Goal: Task Accomplishment & Management: Manage account settings

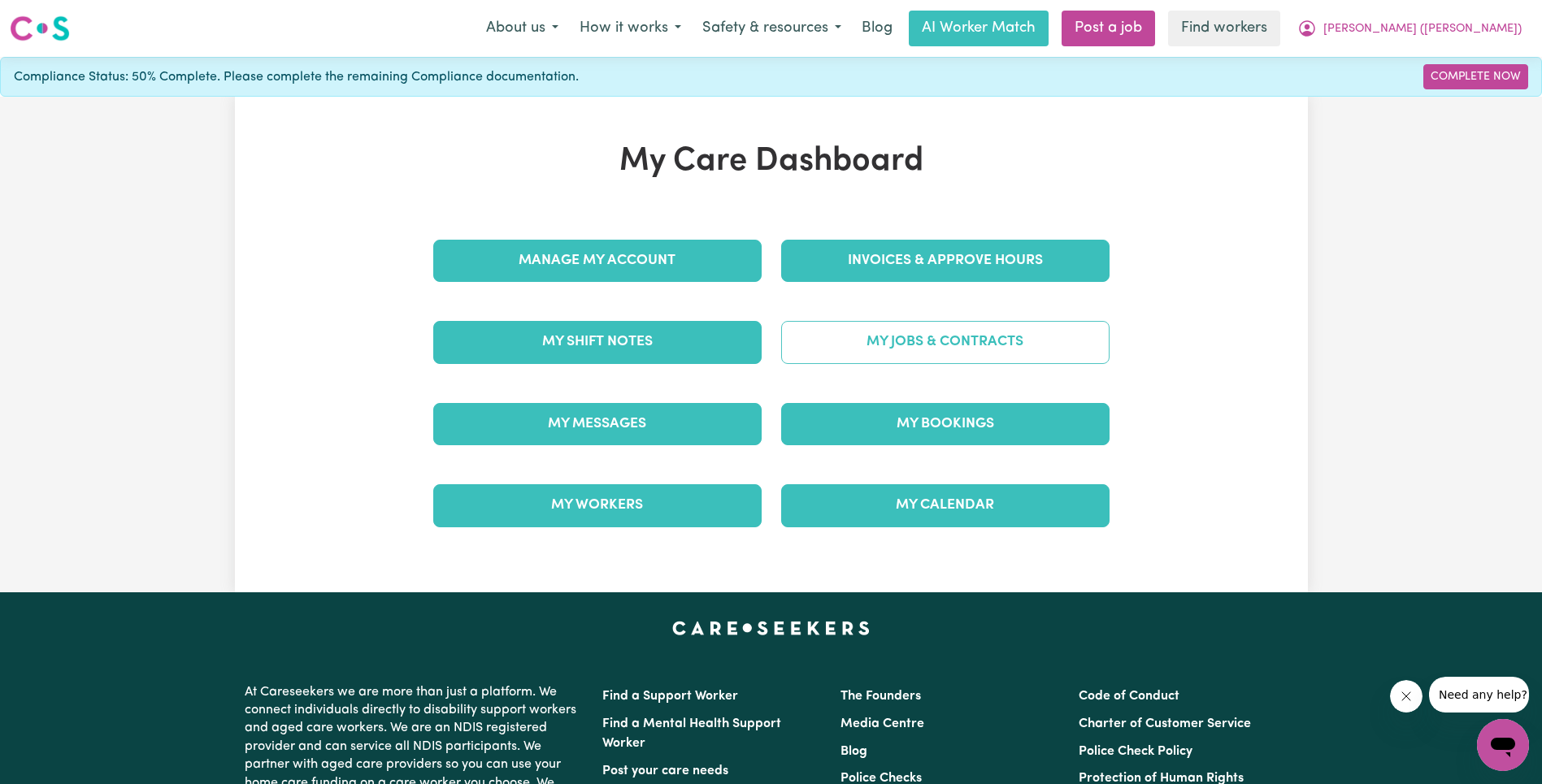
click at [910, 335] on link "My Jobs & Contracts" at bounding box center [946, 343] width 329 height 43
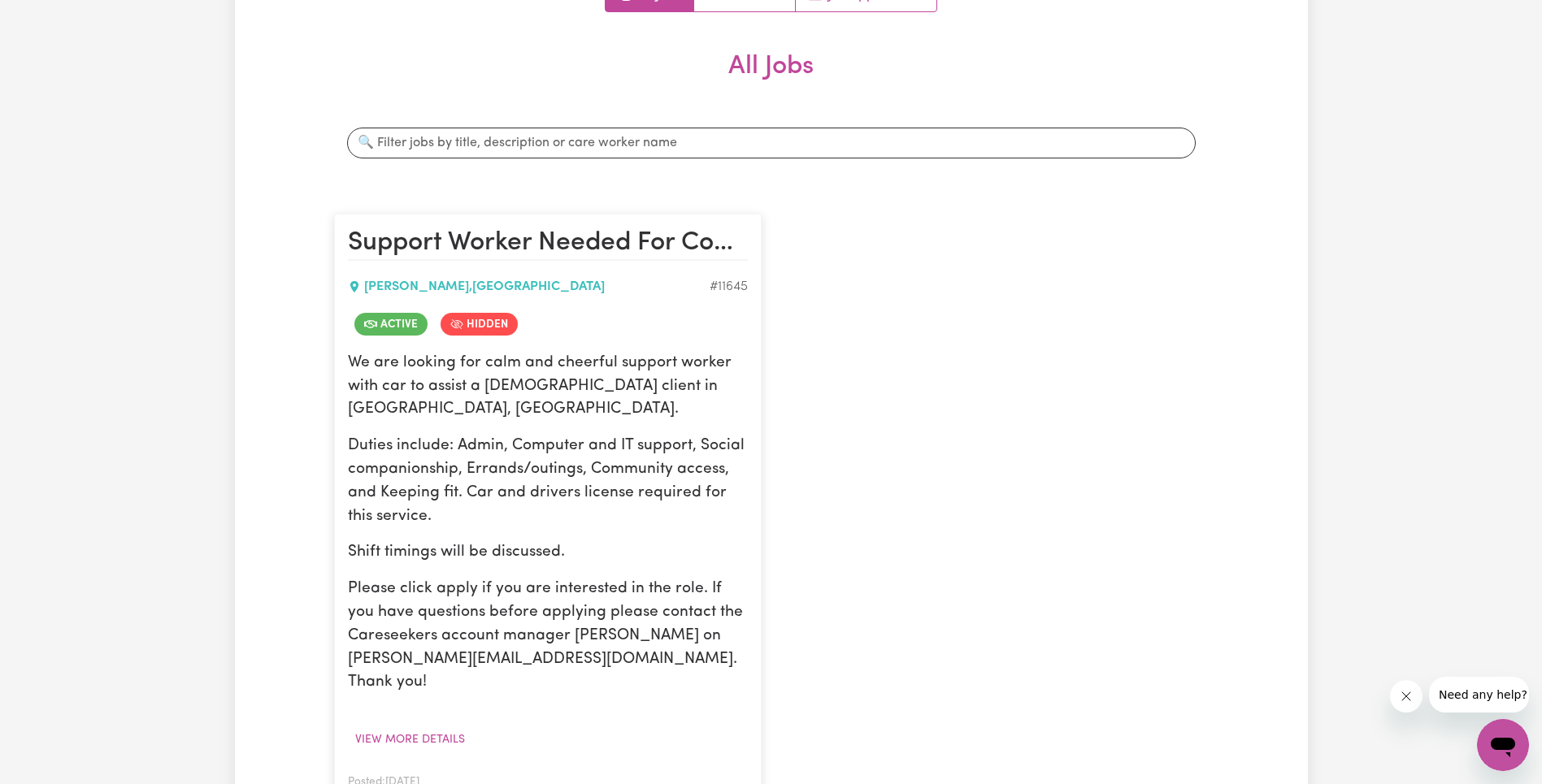
scroll to position [454, 0]
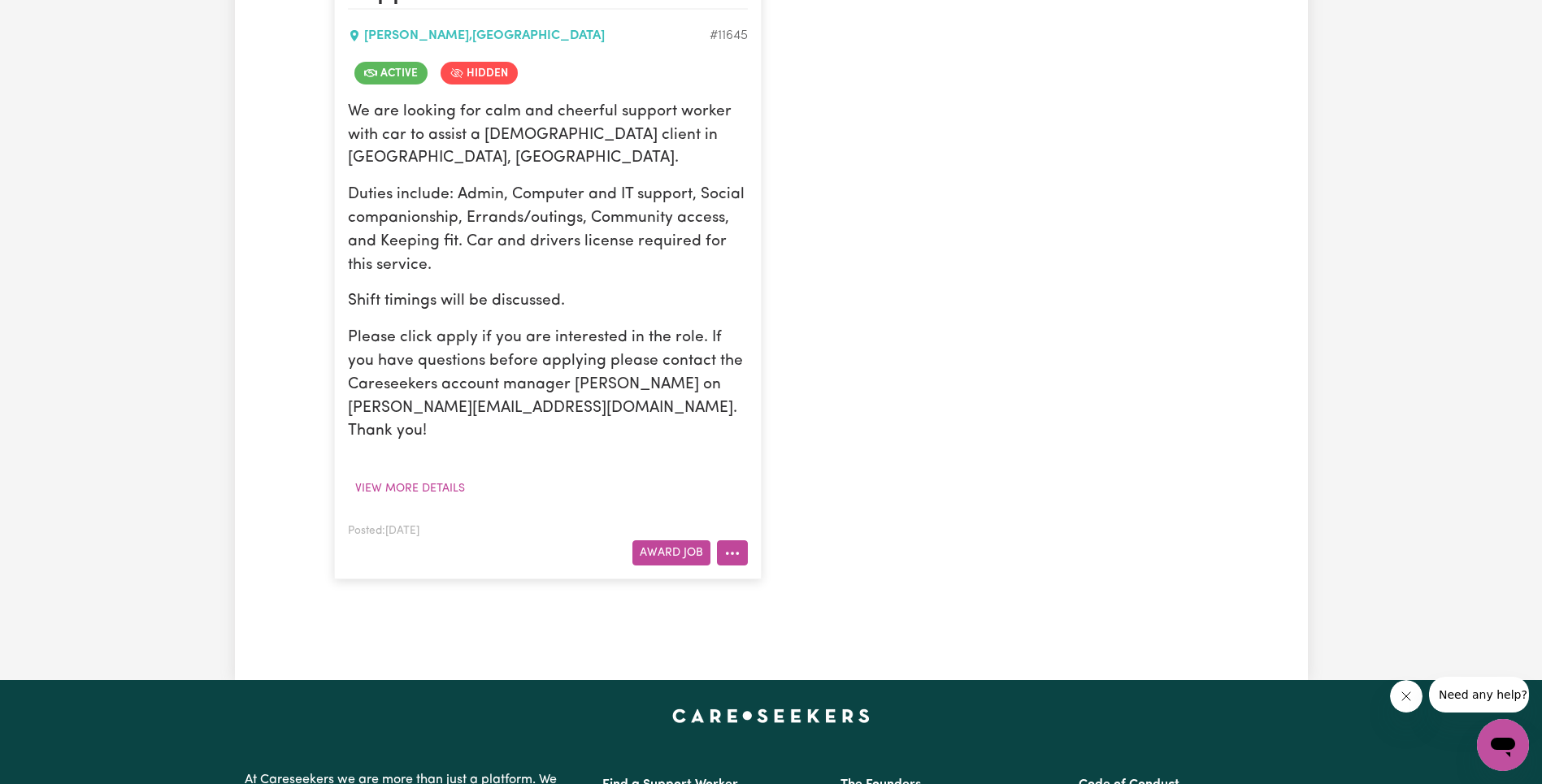
click at [750, 511] on article "Support Worker Needed For Community Access And Social Companionship- [GEOGRAPHI…" at bounding box center [547, 271] width 427 height 617
click at [743, 541] on button "More options" at bounding box center [732, 553] width 31 height 25
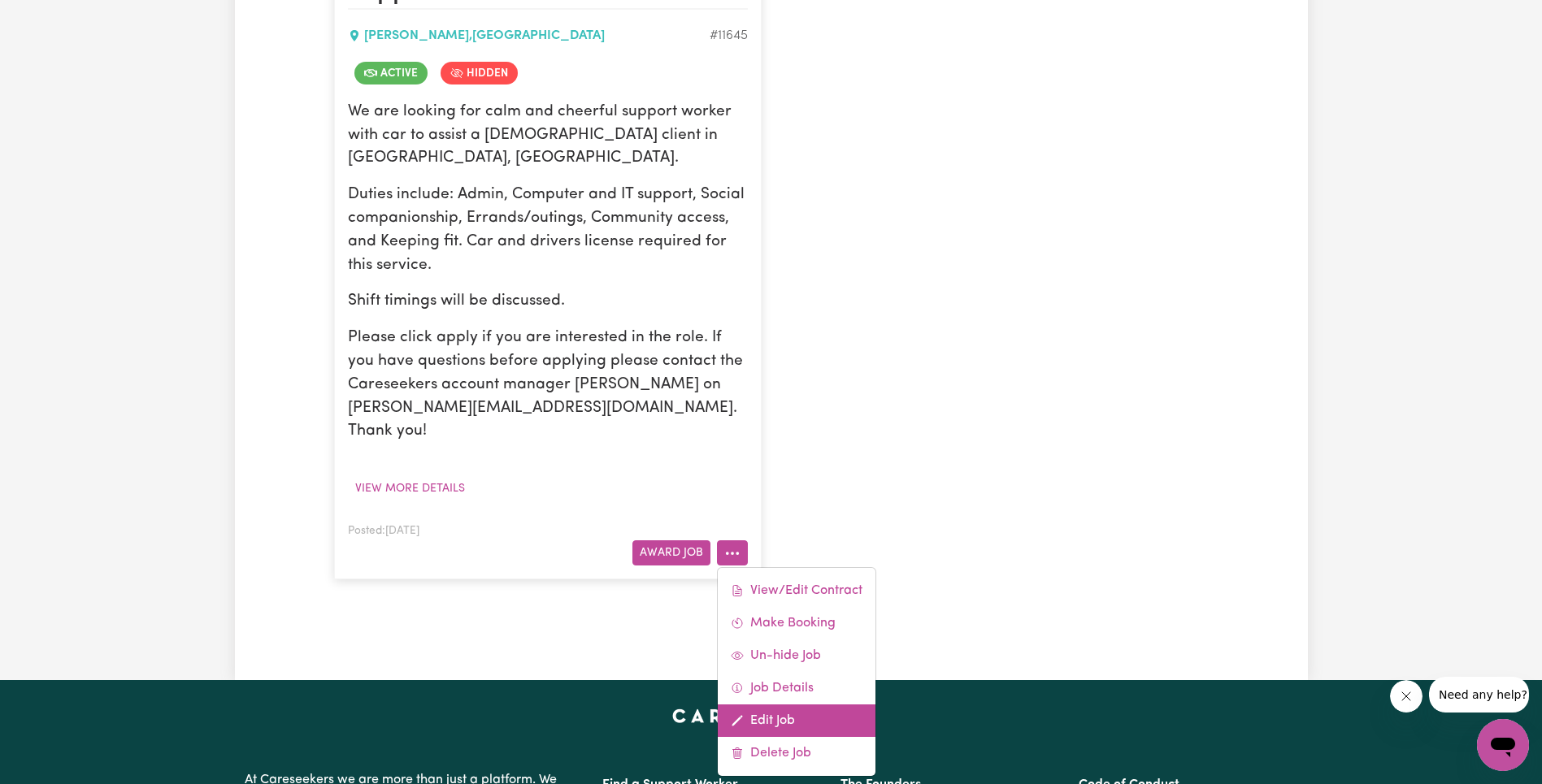
click at [780, 705] on link "Edit Job" at bounding box center [797, 721] width 158 height 33
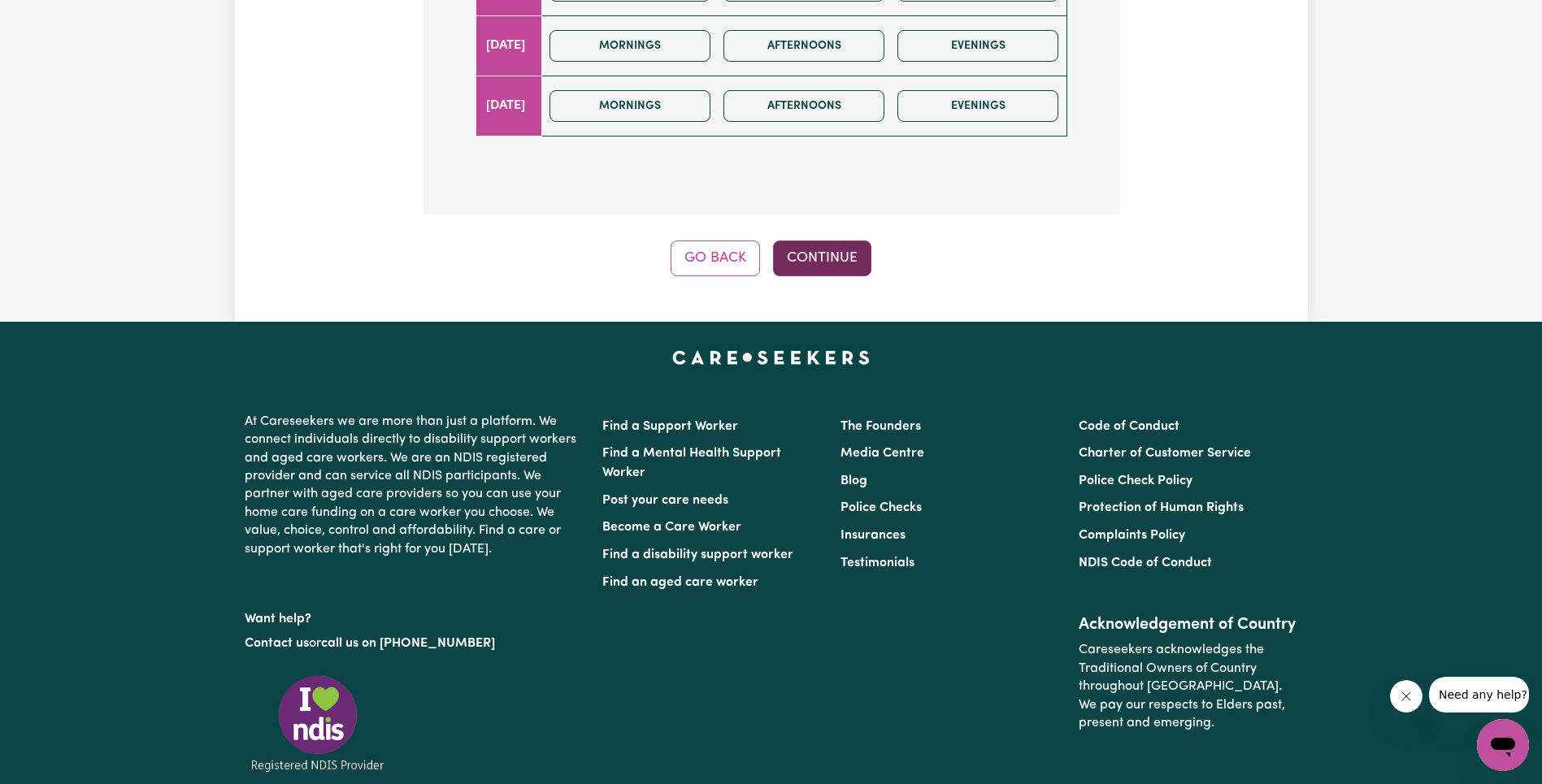
click at [823, 264] on button "Continue" at bounding box center [822, 258] width 99 height 36
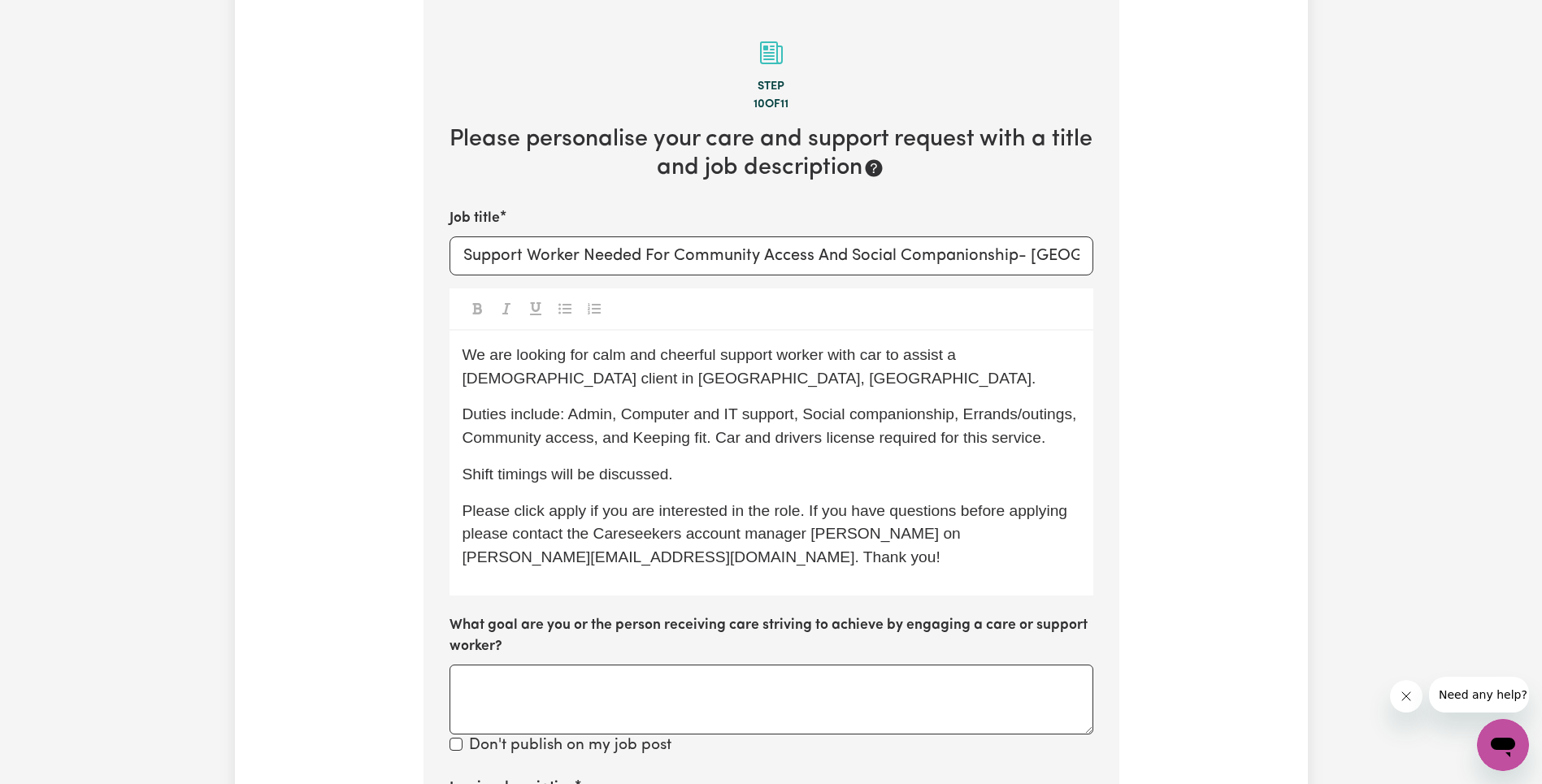
scroll to position [1037, 0]
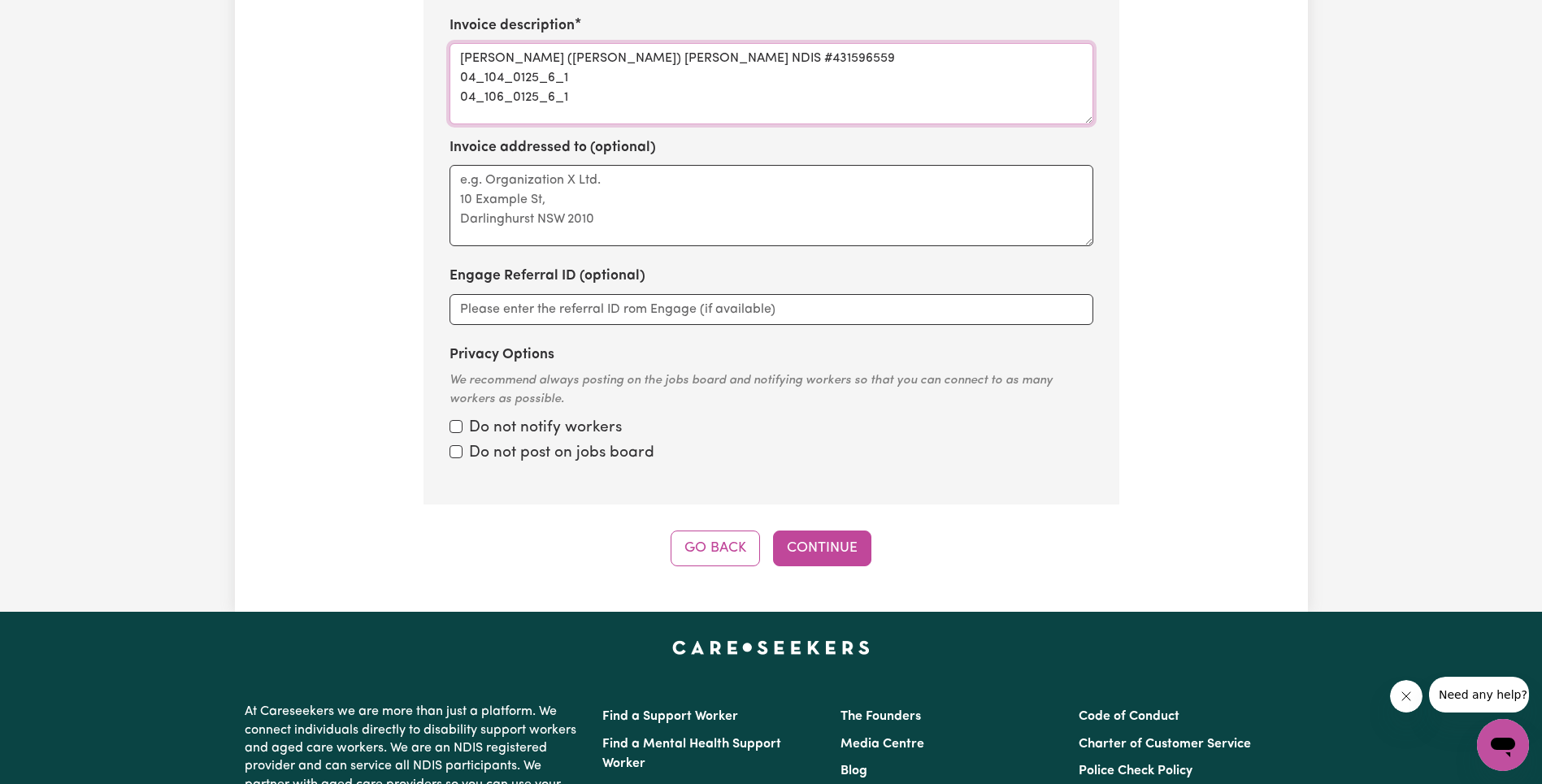
click at [540, 96] on textarea "[PERSON_NAME] ([PERSON_NAME]) [PERSON_NAME] NDIS #431596559 04_104_0125_6_1 04_…" at bounding box center [771, 84] width 644 height 82
drag, startPoint x: 712, startPoint y: 62, endPoint x: 710, endPoint y: 97, distance: 35.1
click at [710, 97] on textarea "[PERSON_NAME] ([PERSON_NAME]) [PERSON_NAME] NDIS #431596559 04_104_0125_6_1 04_…" at bounding box center [771, 84] width 644 height 82
type textarea "[PERSON_NAME] ([PERSON_NAME]) [PERSON_NAME] NDIS #431596559"
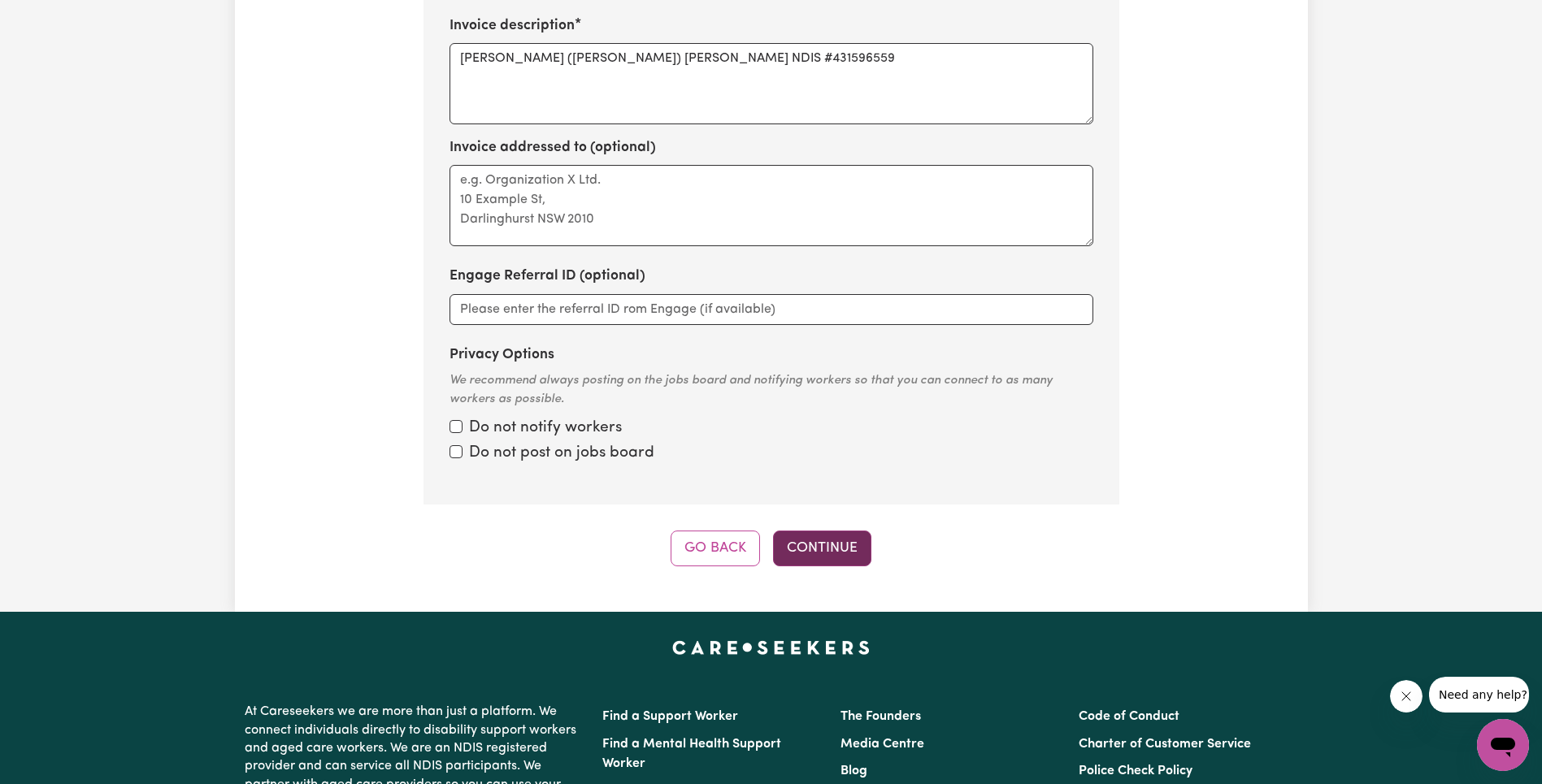
click at [815, 554] on button "Continue" at bounding box center [822, 549] width 99 height 36
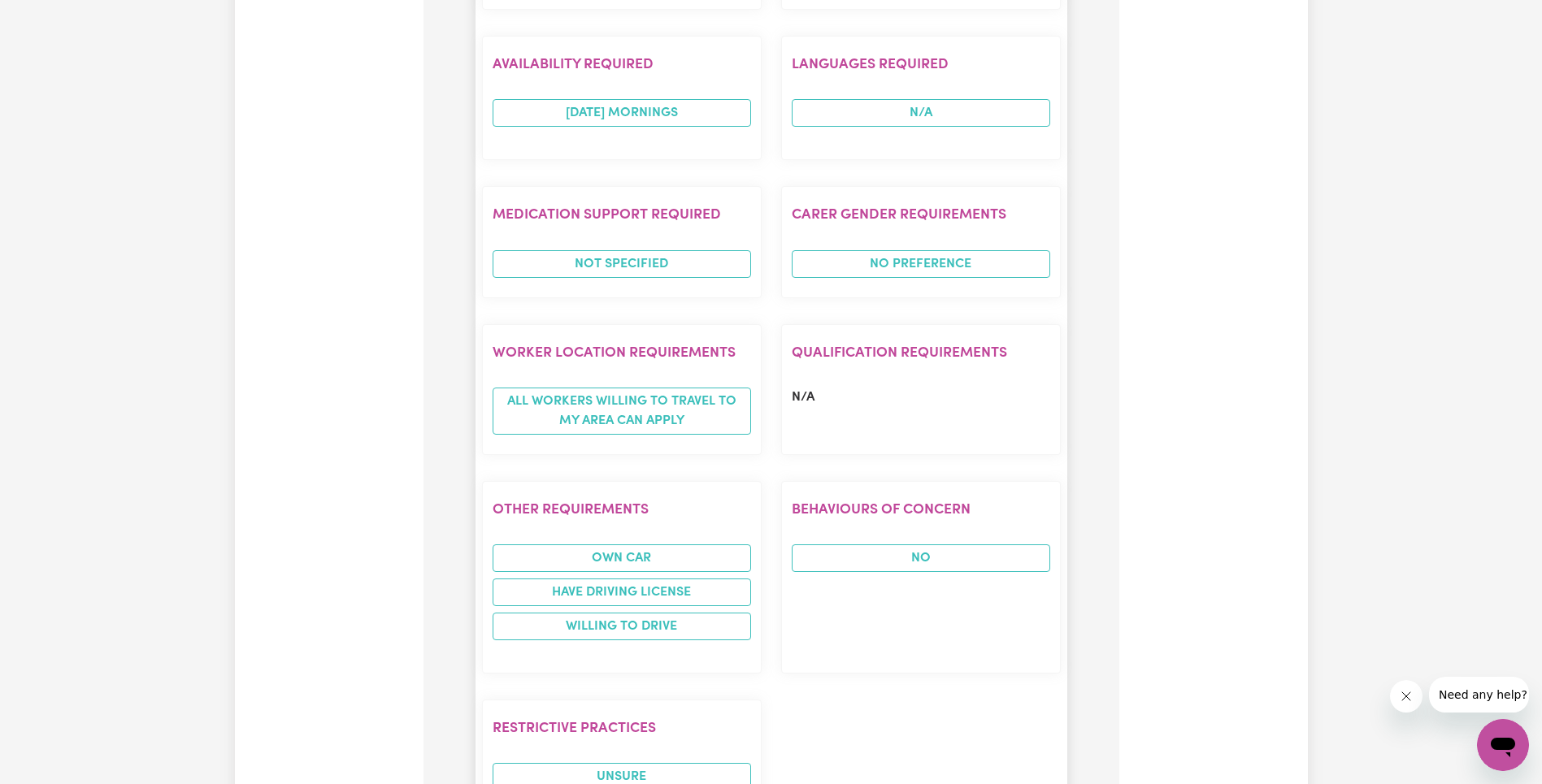
scroll to position [2138, 0]
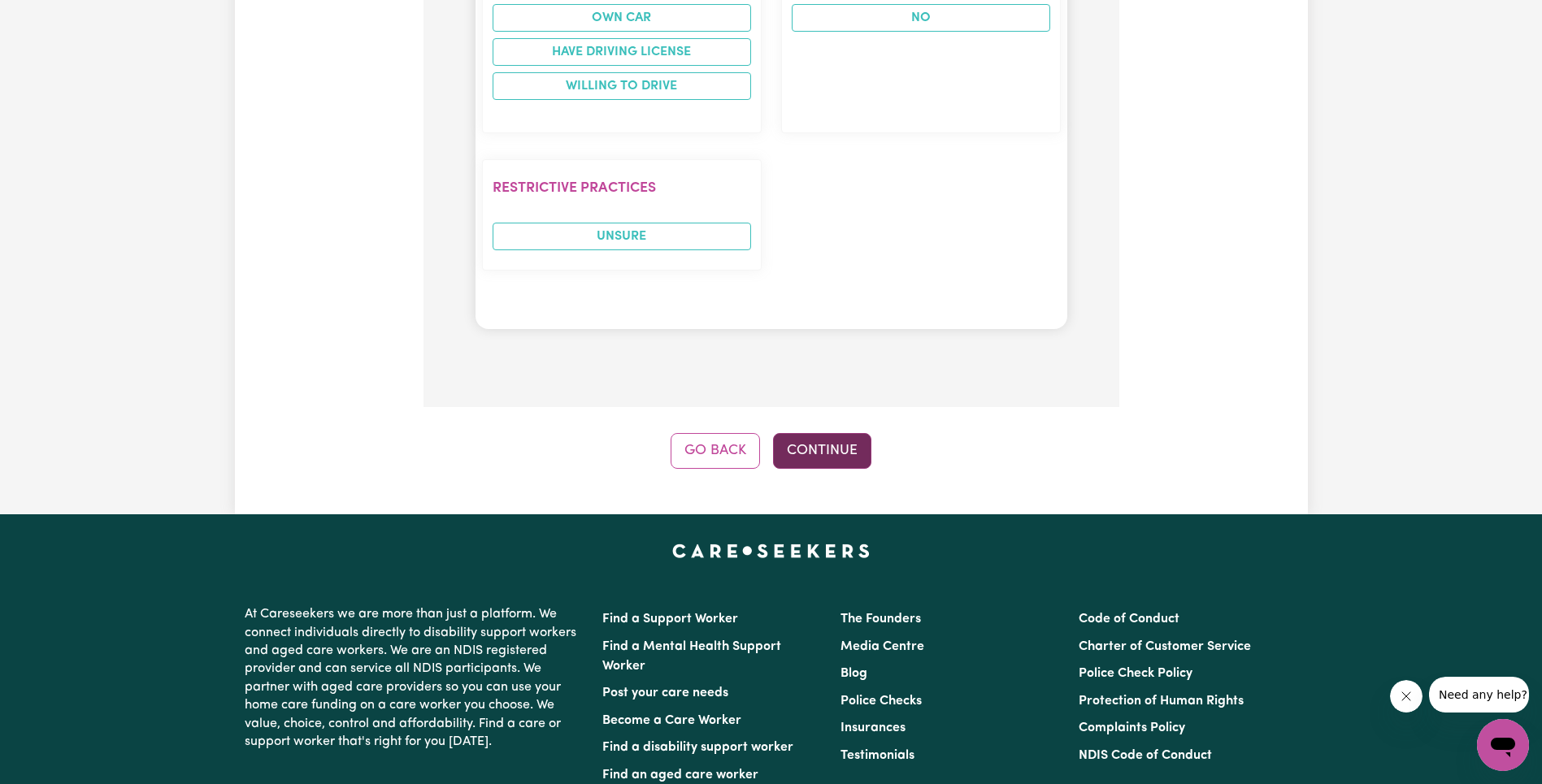
click at [835, 433] on button "Continue" at bounding box center [822, 451] width 99 height 36
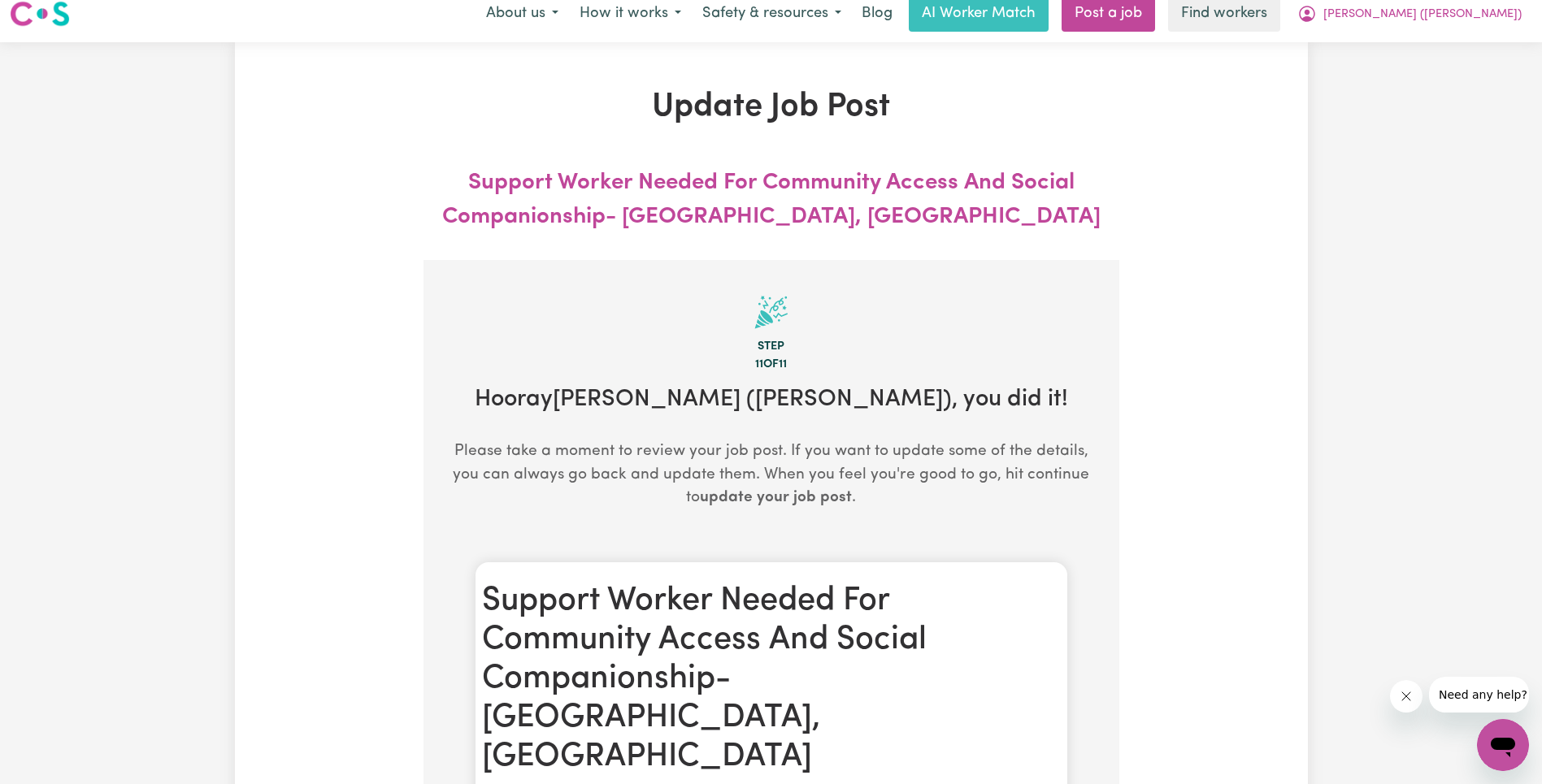
scroll to position [0, 0]
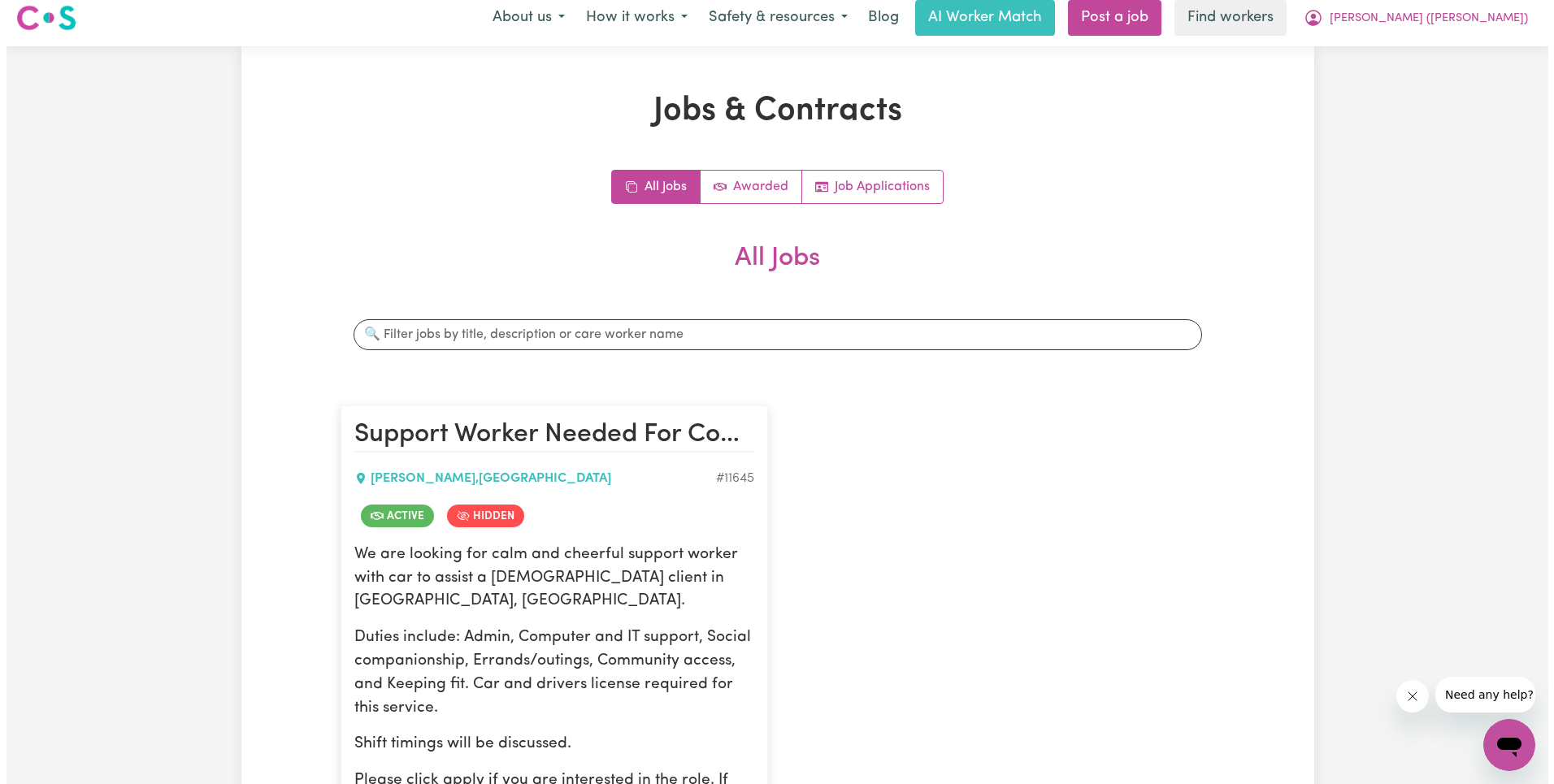
scroll to position [369, 0]
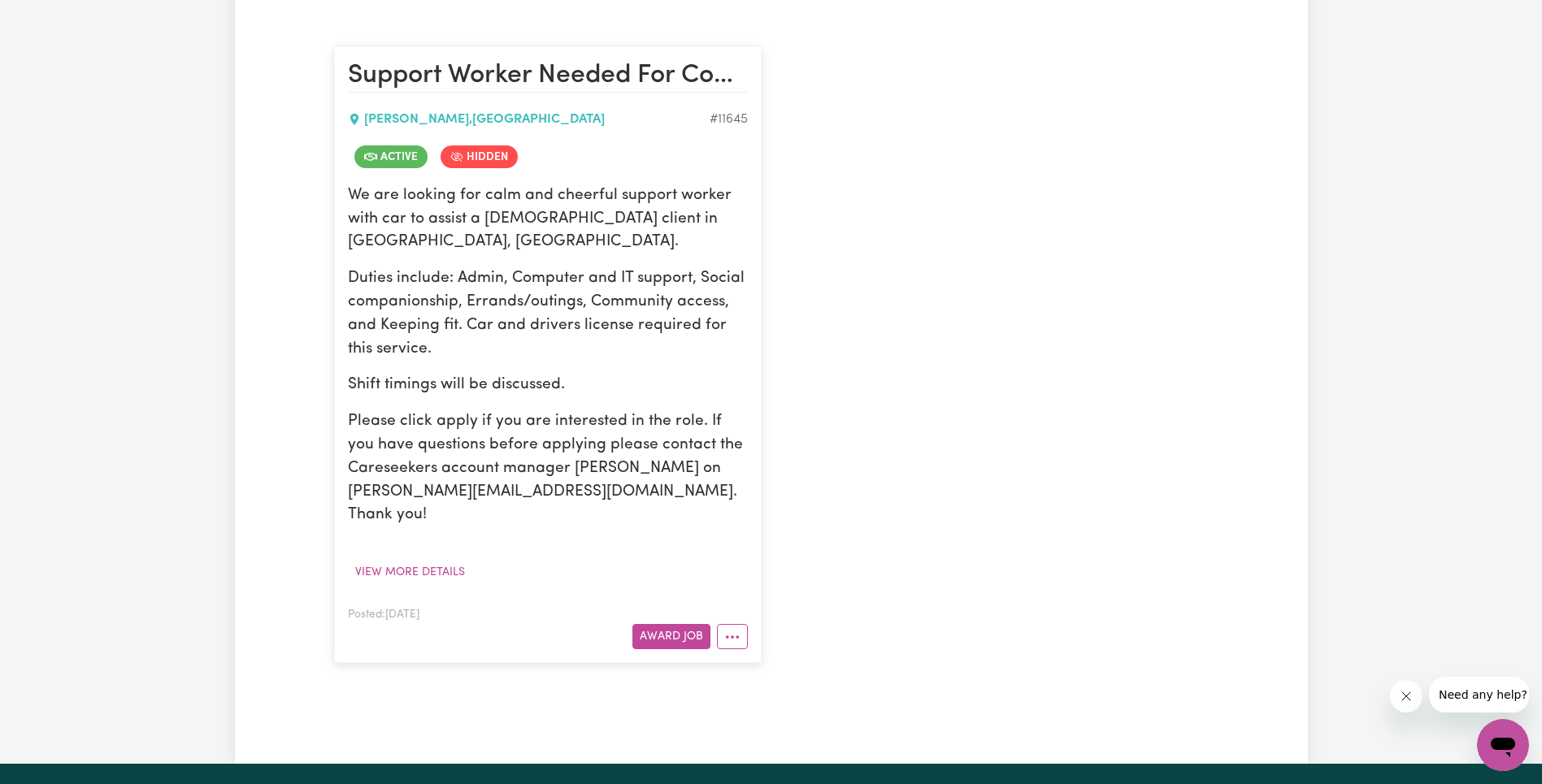
click at [712, 624] on div at bounding box center [729, 637] width 37 height 25
click at [726, 629] on icon "More options" at bounding box center [733, 637] width 16 height 16
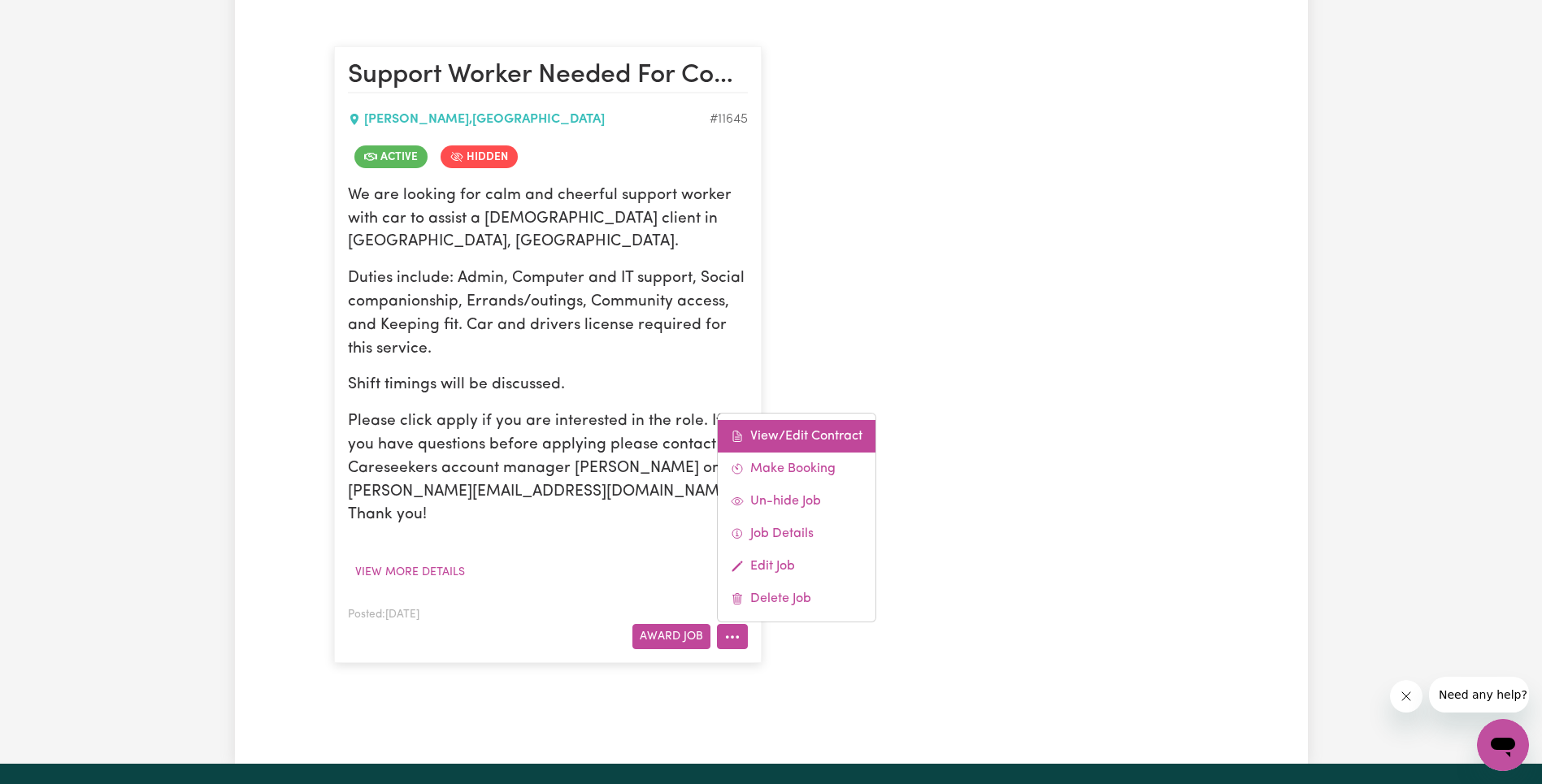
click at [813, 420] on link "View/Edit Contract" at bounding box center [797, 436] width 158 height 33
select select "WEEKDAY_DAYTIME"
select select "ASSISTANCE_SELF_CARE"
select select "ONE"
select select "[DATE]"
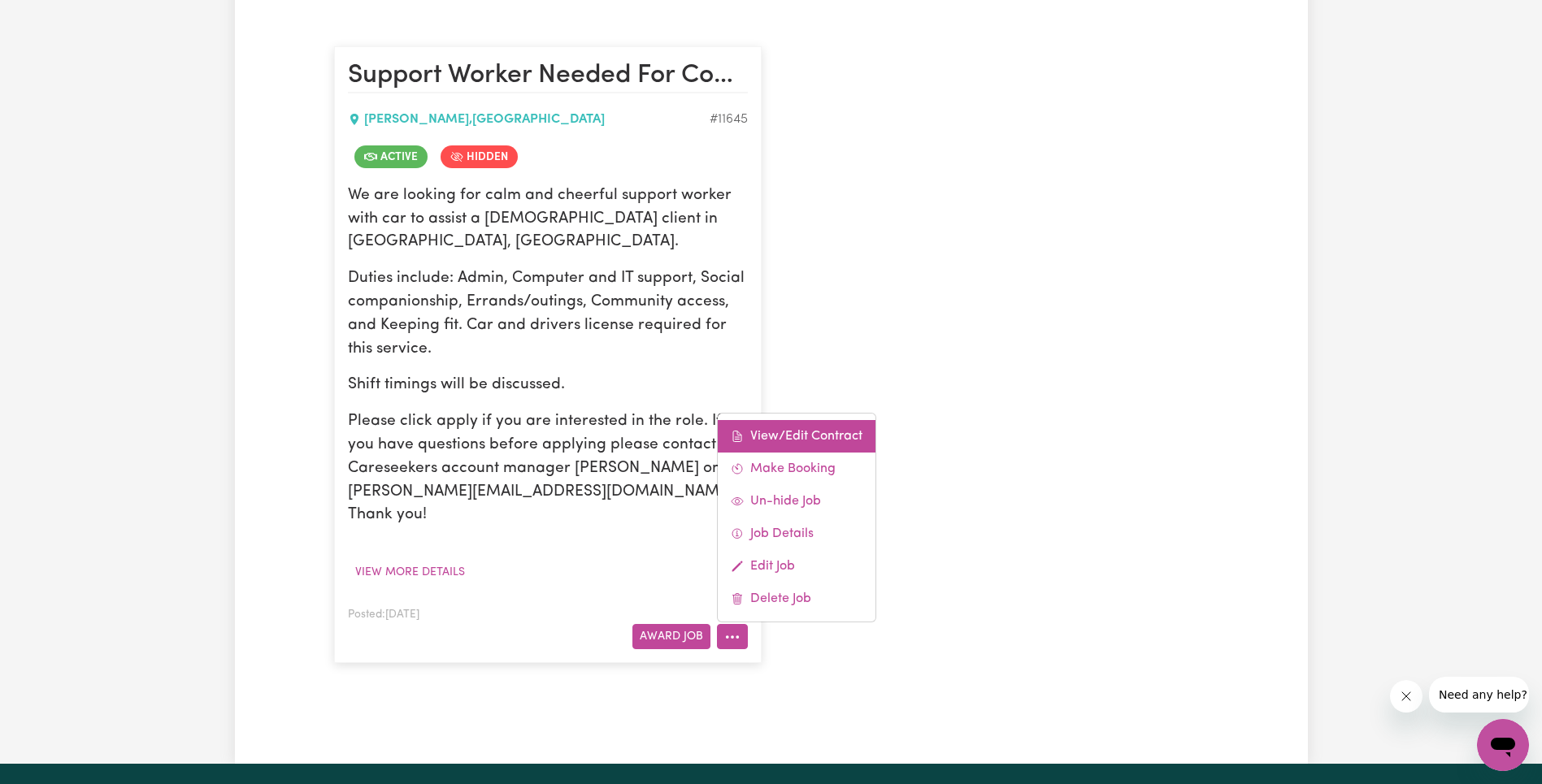
select select "ASSISTANCE_SELF_CARE"
select select "ONE"
select select "[DATE]"
select select "ASSISTANCE_SELF_CARE"
select select "ONE"
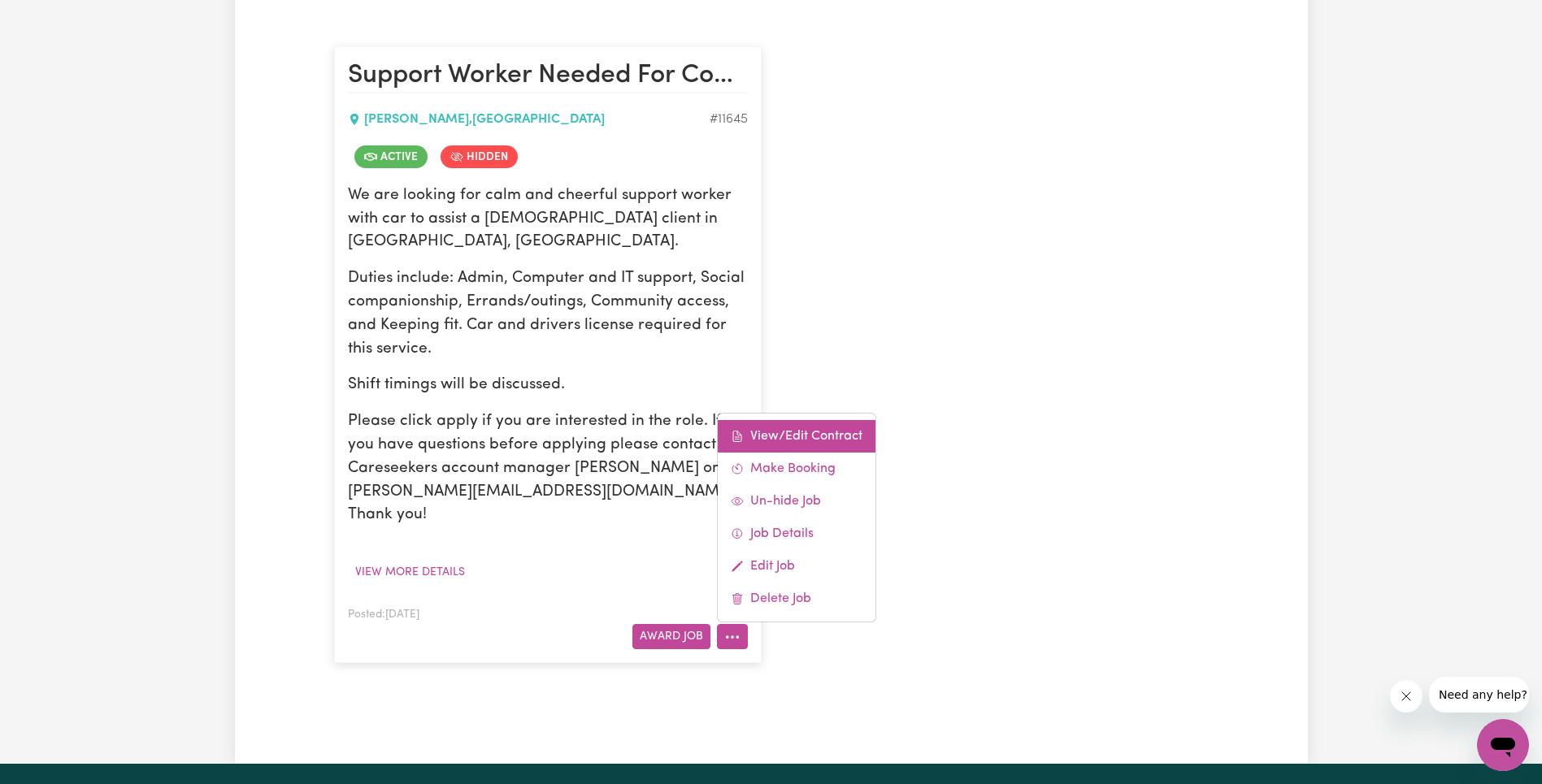
select select "PUBLIC_HOLIDAY"
select select "ASSISTANCE_SELF_CARE"
select select "ONE"
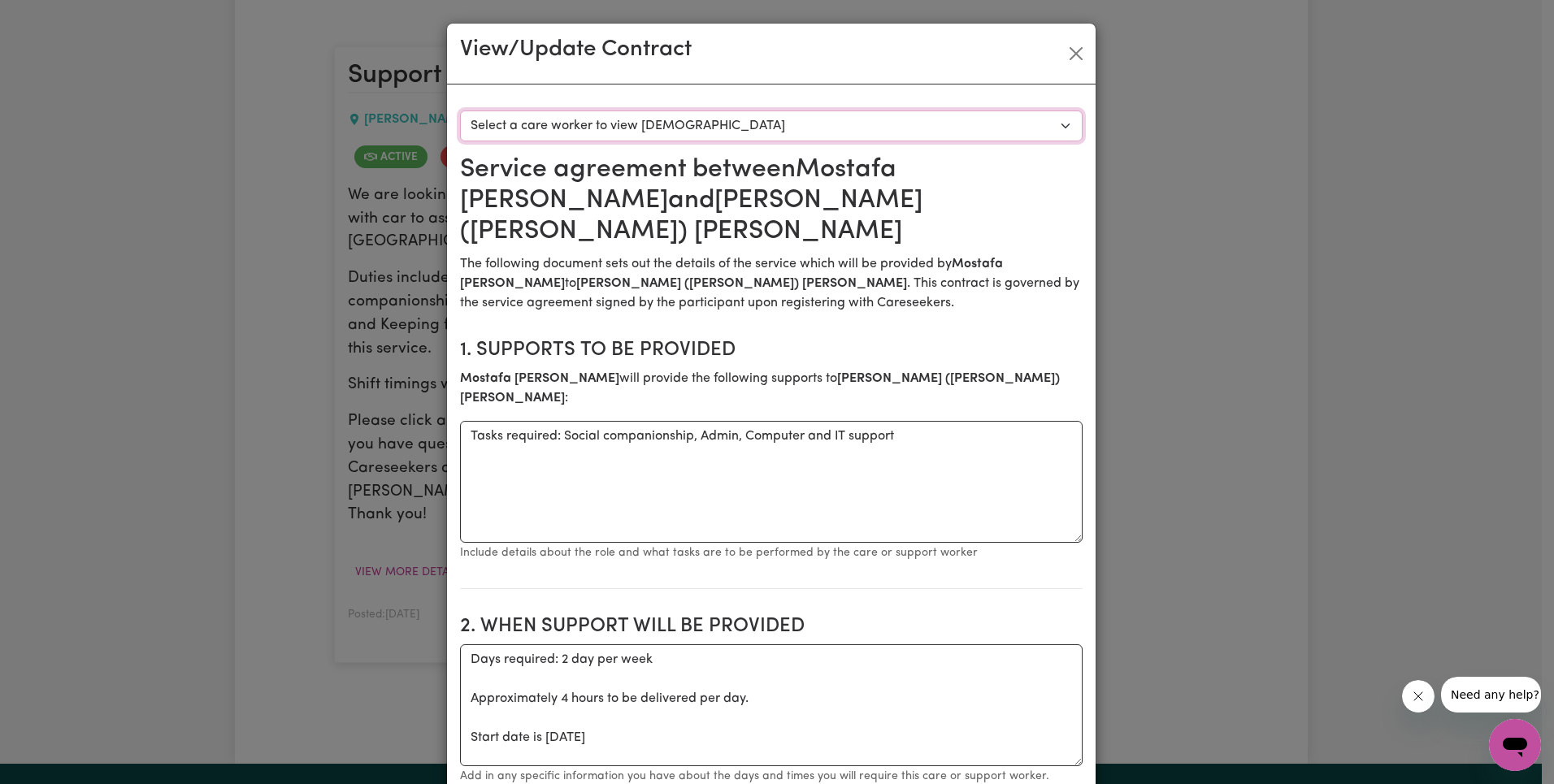
click at [802, 124] on select "Select a care worker to view [DEMOGRAPHIC_DATA] #8659 - [PERSON_NAME] (contract…" at bounding box center [771, 125] width 622 height 31
select select "8271"
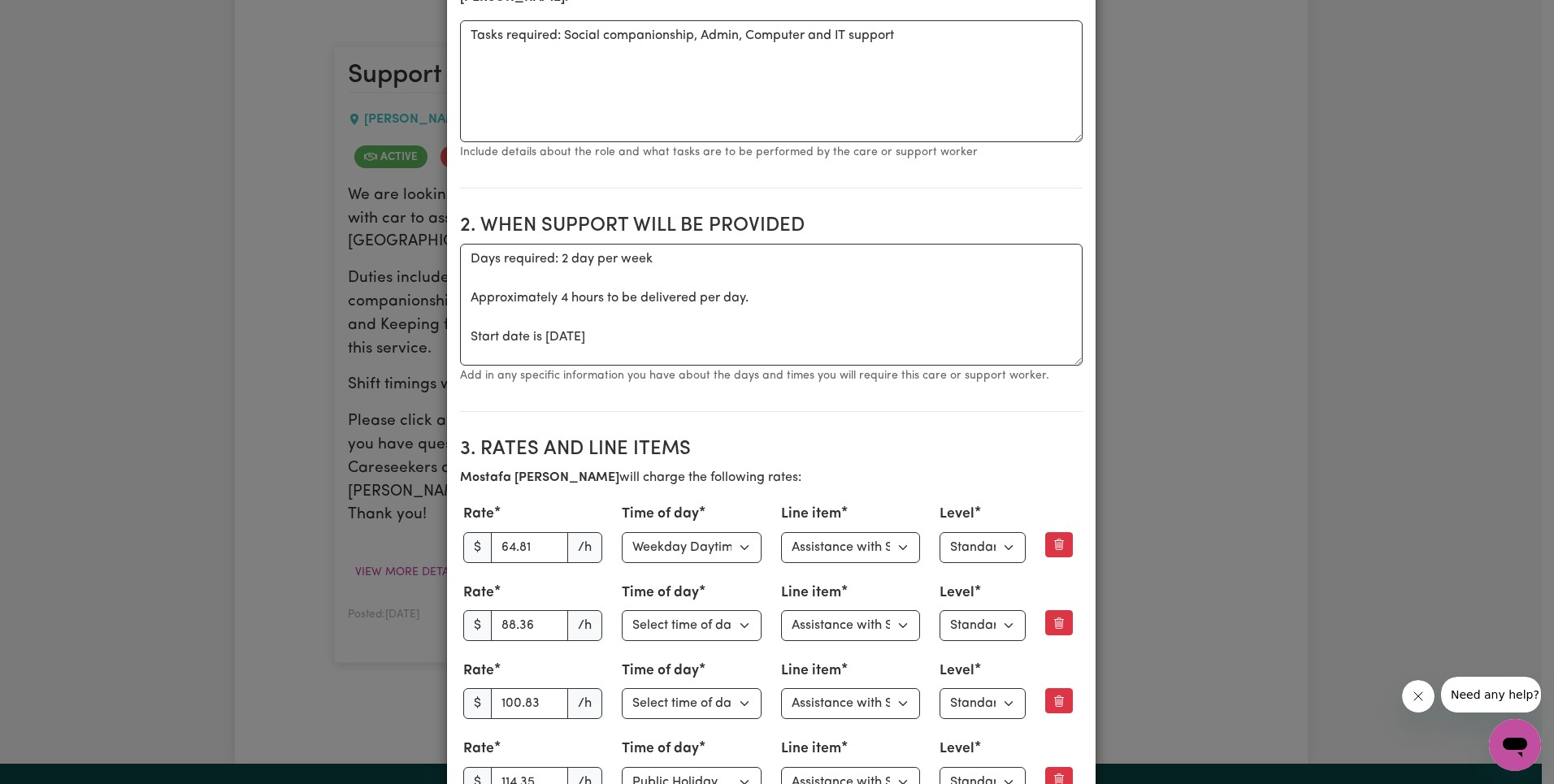
scroll to position [639, 0]
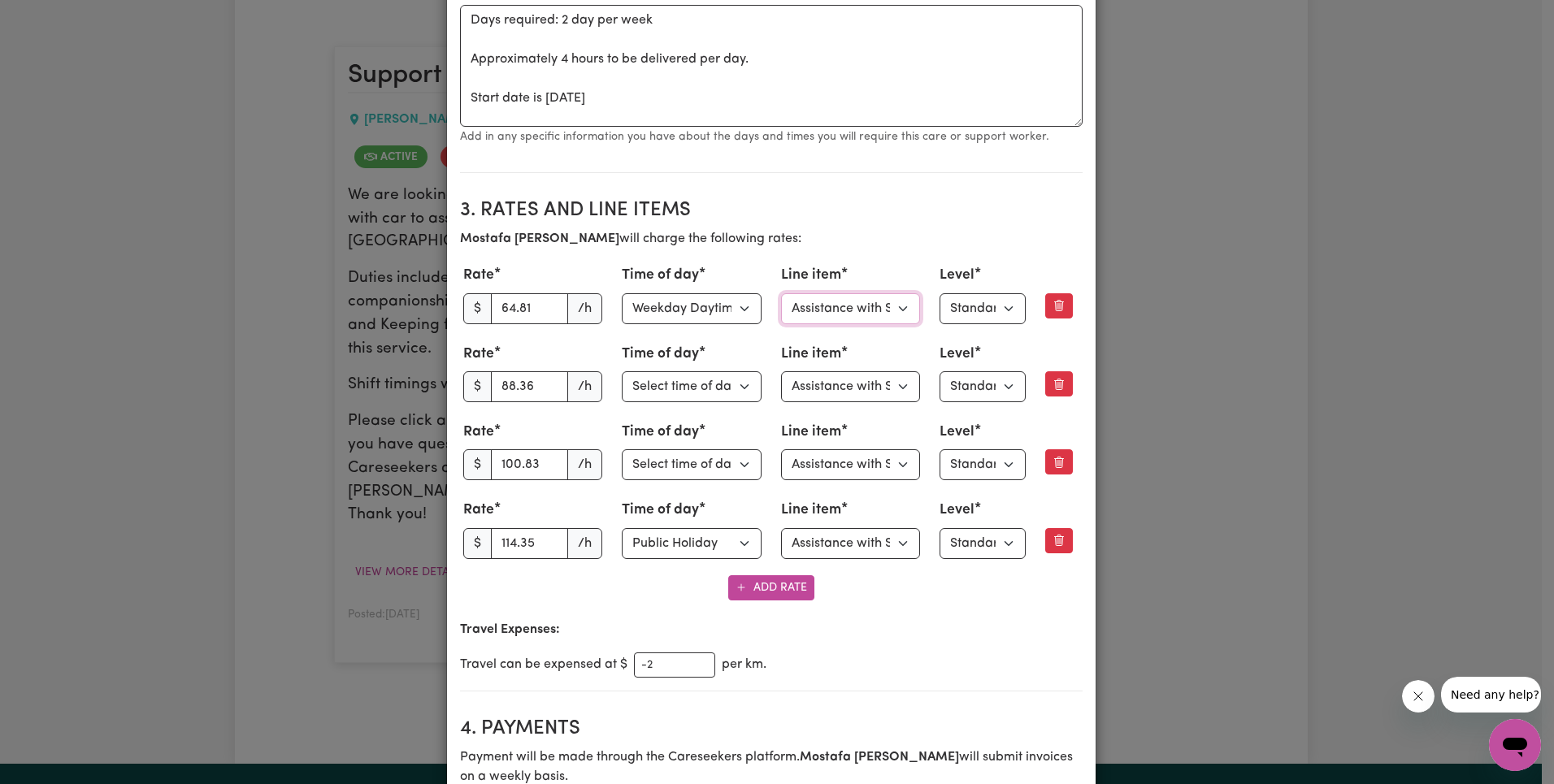
click at [846, 293] on select "Select line item Assistance with Self Care Activities Assistance with personal …" at bounding box center [851, 308] width 139 height 31
select select "COMMUNITY_ACCESS"
click at [858, 371] on select "Select line item Assistance with Self Care Activities Assistance with personal …" at bounding box center [851, 386] width 139 height 31
select select "COMMUNITY_ACCESS"
click at [866, 449] on select "Select line item Assistance with Self Care Activities Assistance with personal …" at bounding box center [851, 464] width 139 height 31
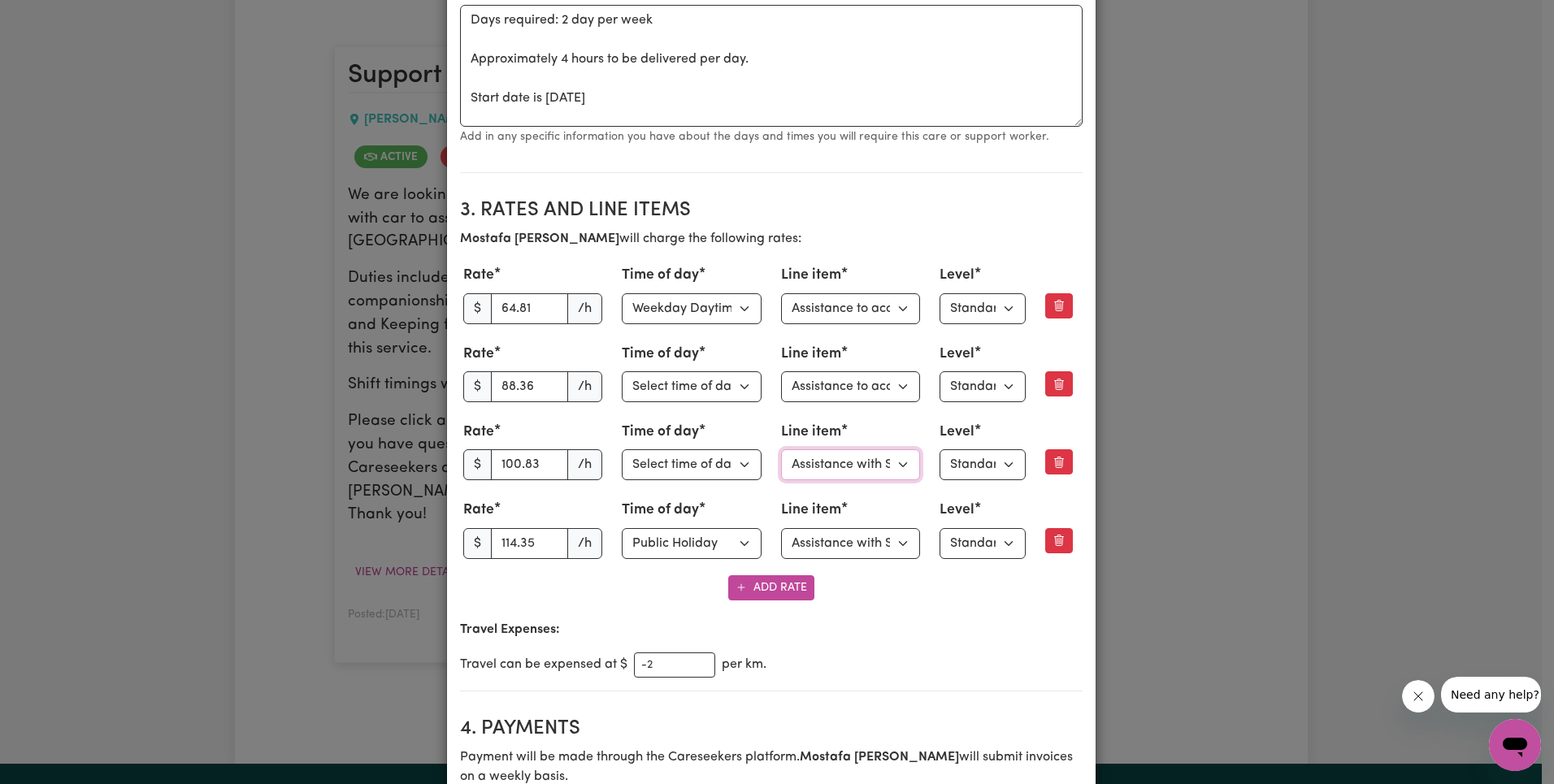
select select "COMMUNITY_ACCESS"
click at [876, 528] on select "Select line item Assistance with Self Care Activities Assistance with personal …" at bounding box center [851, 543] width 139 height 31
select select "COMMUNITY_ACCESS"
click at [517, 293] on input "64.81" at bounding box center [530, 308] width 78 height 31
paste input "3.27"
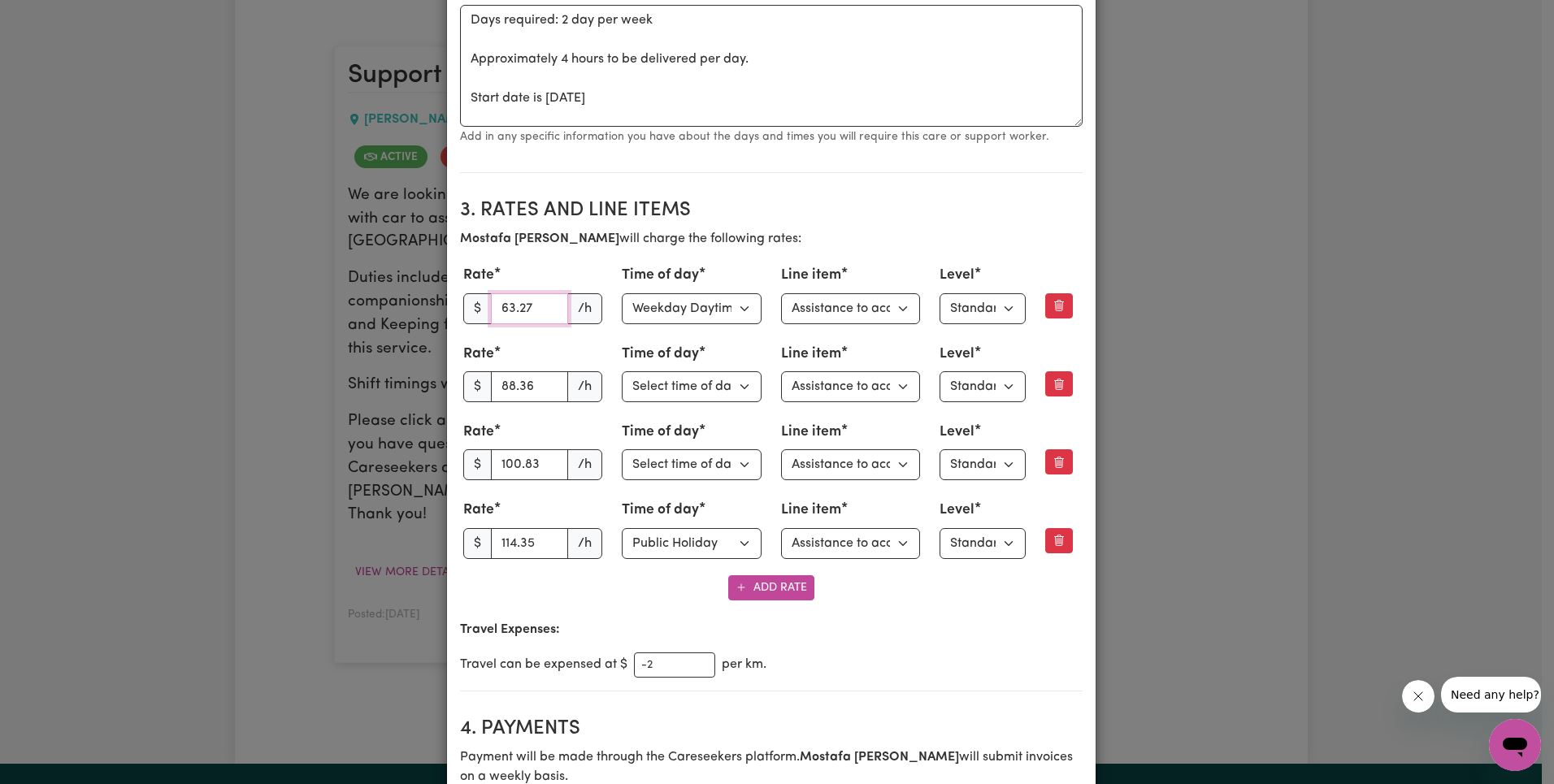
type input "63.27"
click at [523, 265] on div "Rate $ 63.27 /h" at bounding box center [533, 294] width 139 height 59
click at [507, 371] on input "88.36" at bounding box center [530, 386] width 78 height 31
click at [947, 620] on div "Travel Expenses: Travel can be expensed at $ -2 per km." at bounding box center [771, 648] width 622 height 58
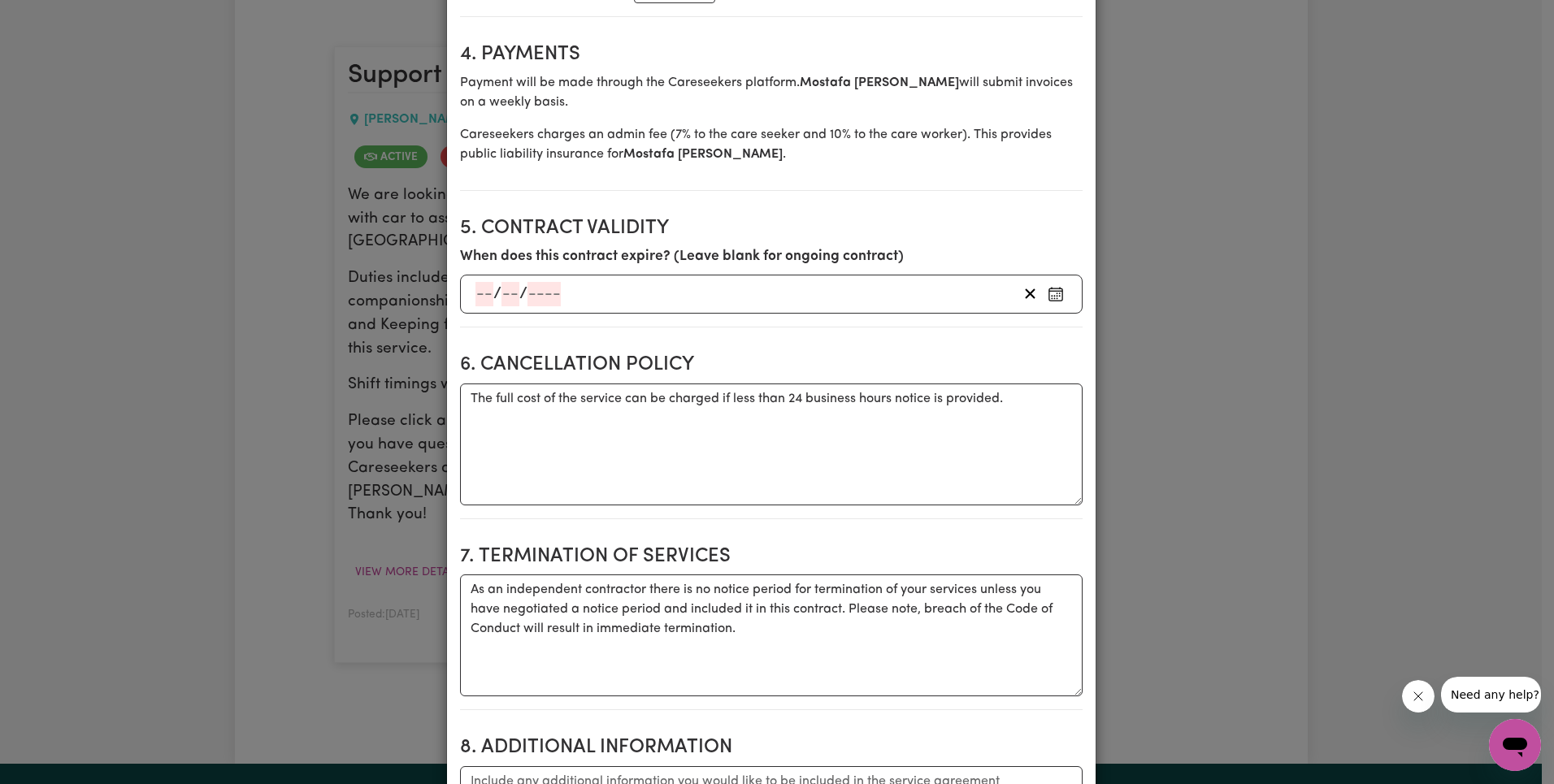
scroll to position [2329, 0]
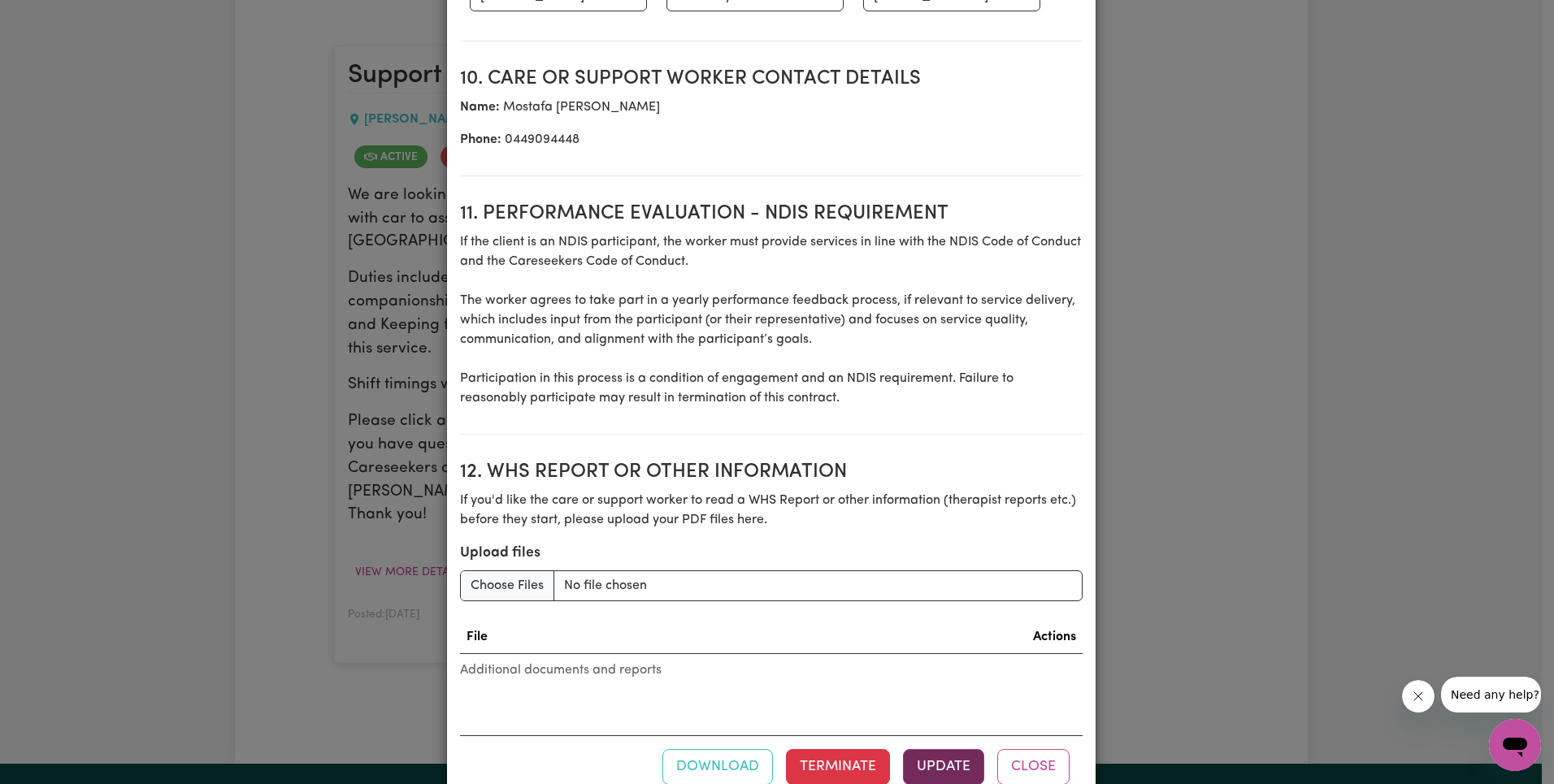
click at [944, 749] on button "Update" at bounding box center [944, 767] width 82 height 36
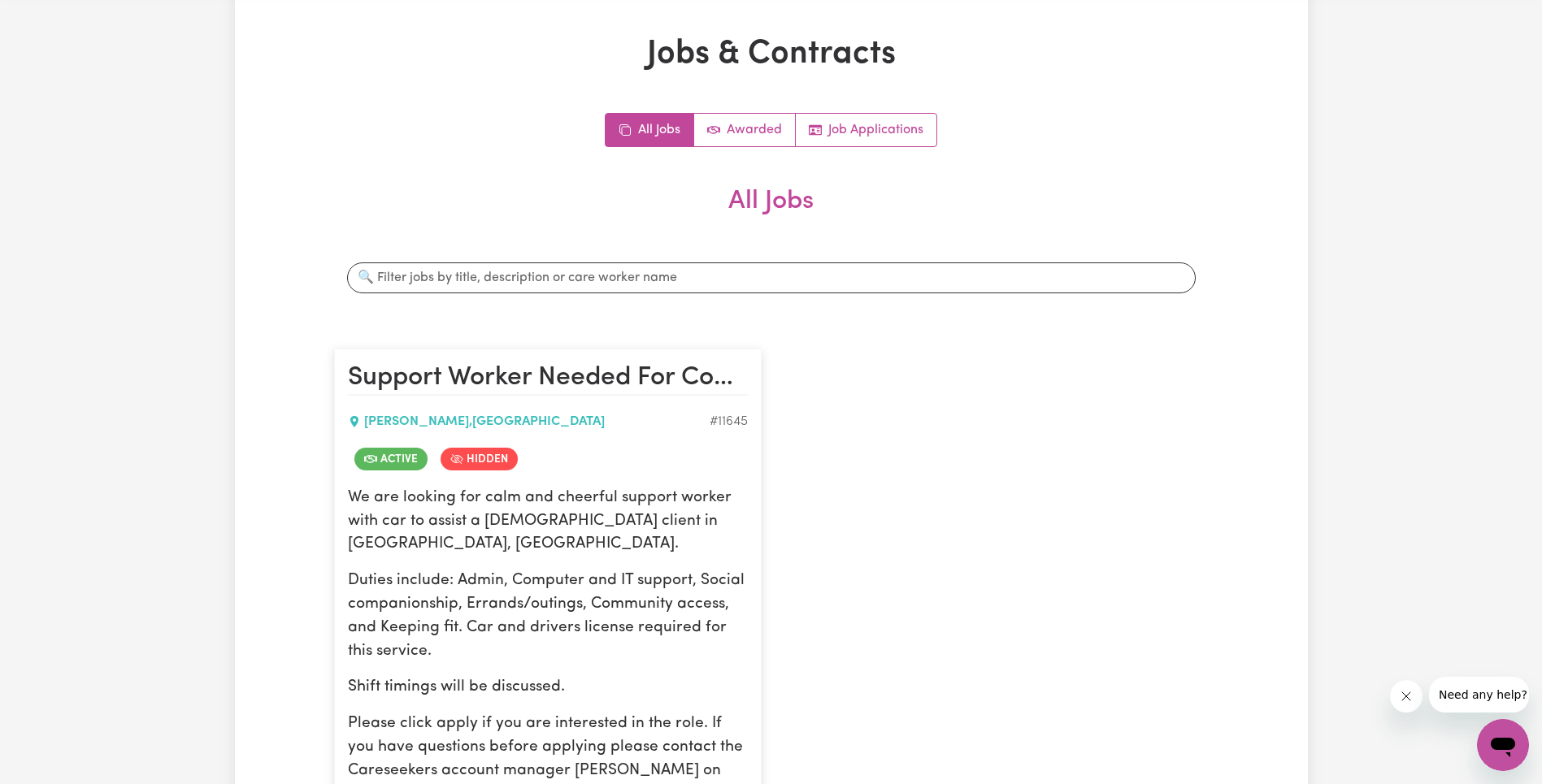
scroll to position [0, 0]
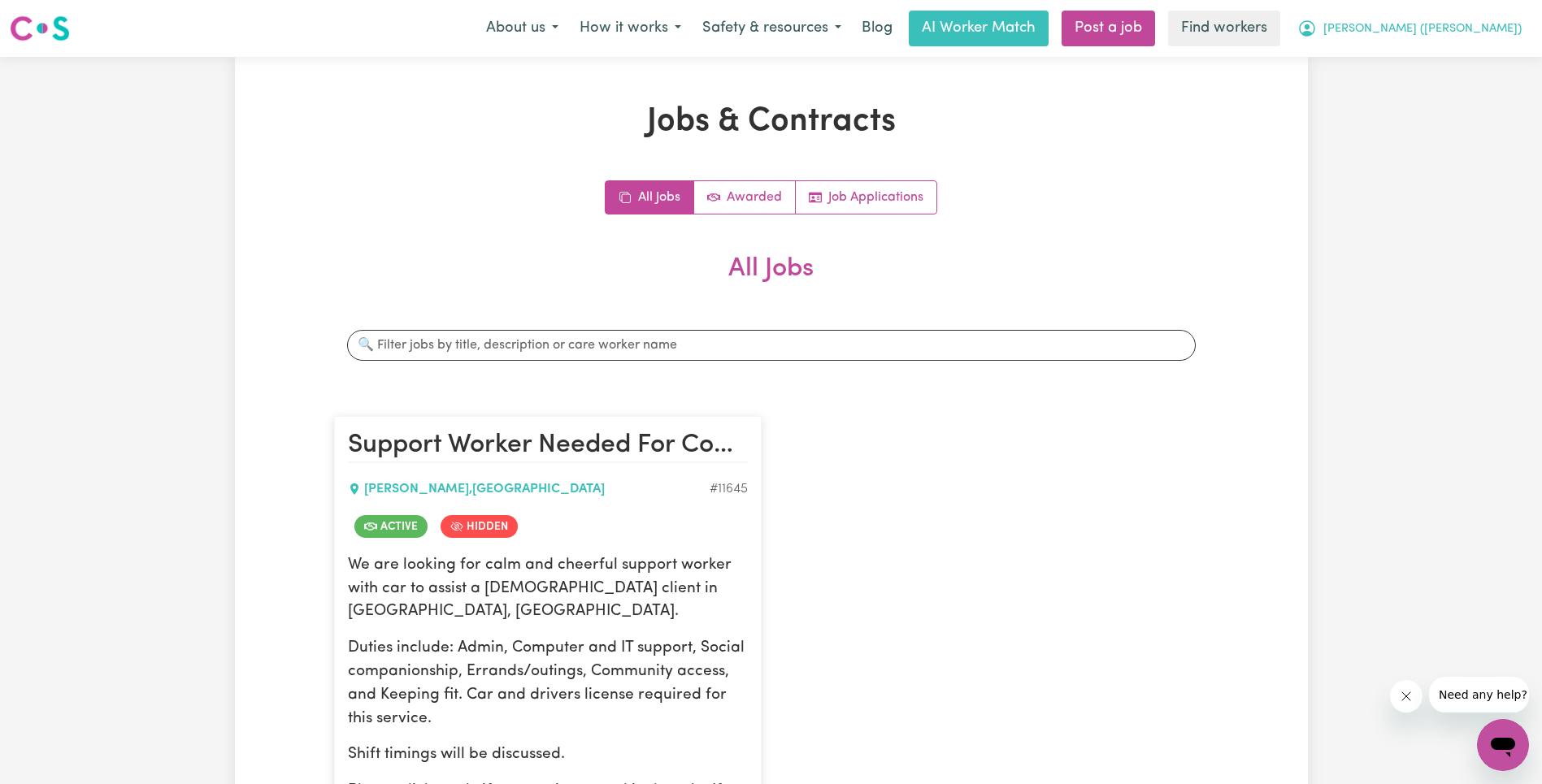
click at [1482, 31] on span "[PERSON_NAME] ([PERSON_NAME])" at bounding box center [1422, 29] width 198 height 18
click at [1467, 89] on link "Logout" at bounding box center [1467, 93] width 129 height 31
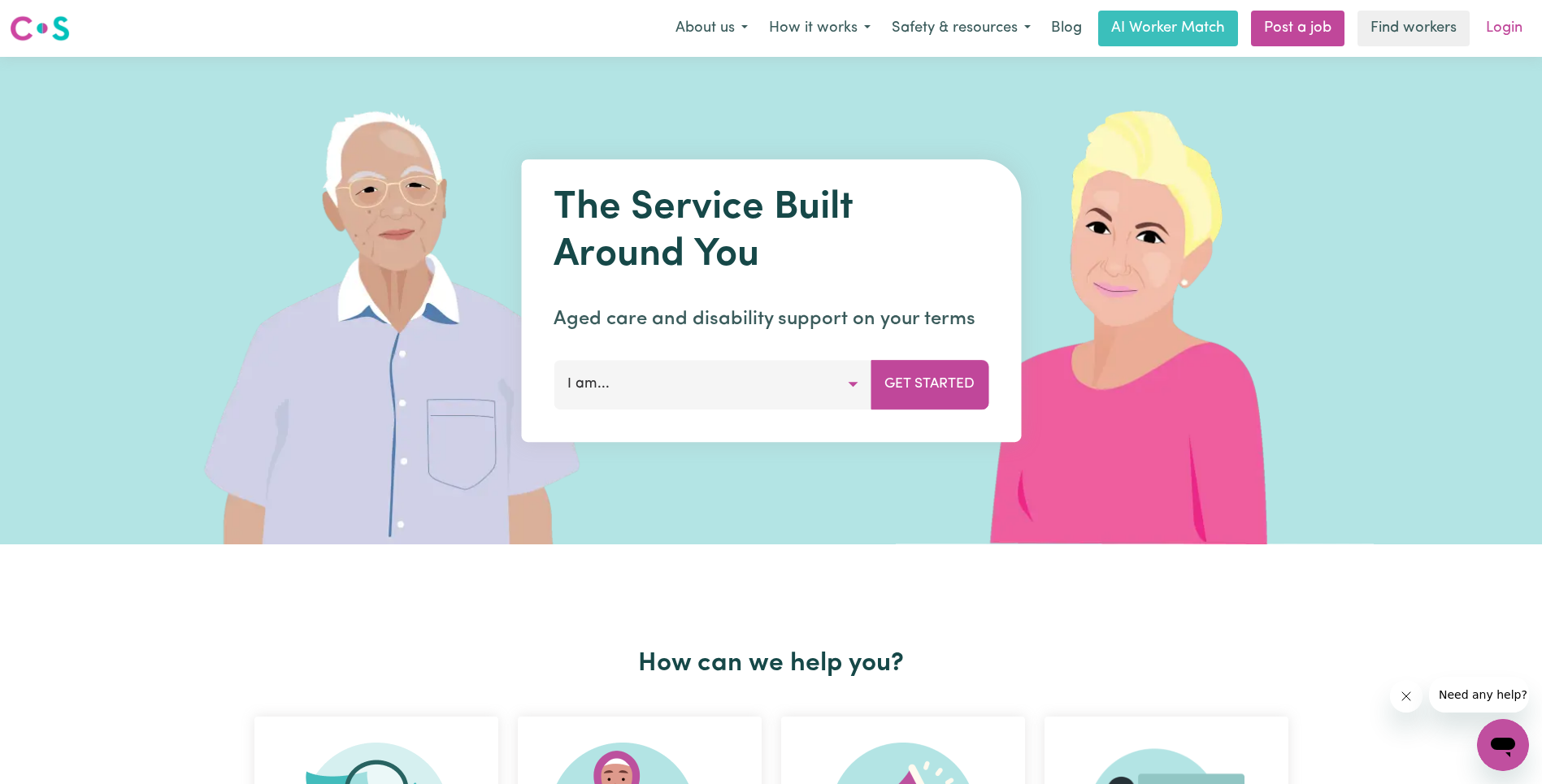
click at [1496, 19] on link "Login" at bounding box center [1504, 28] width 56 height 36
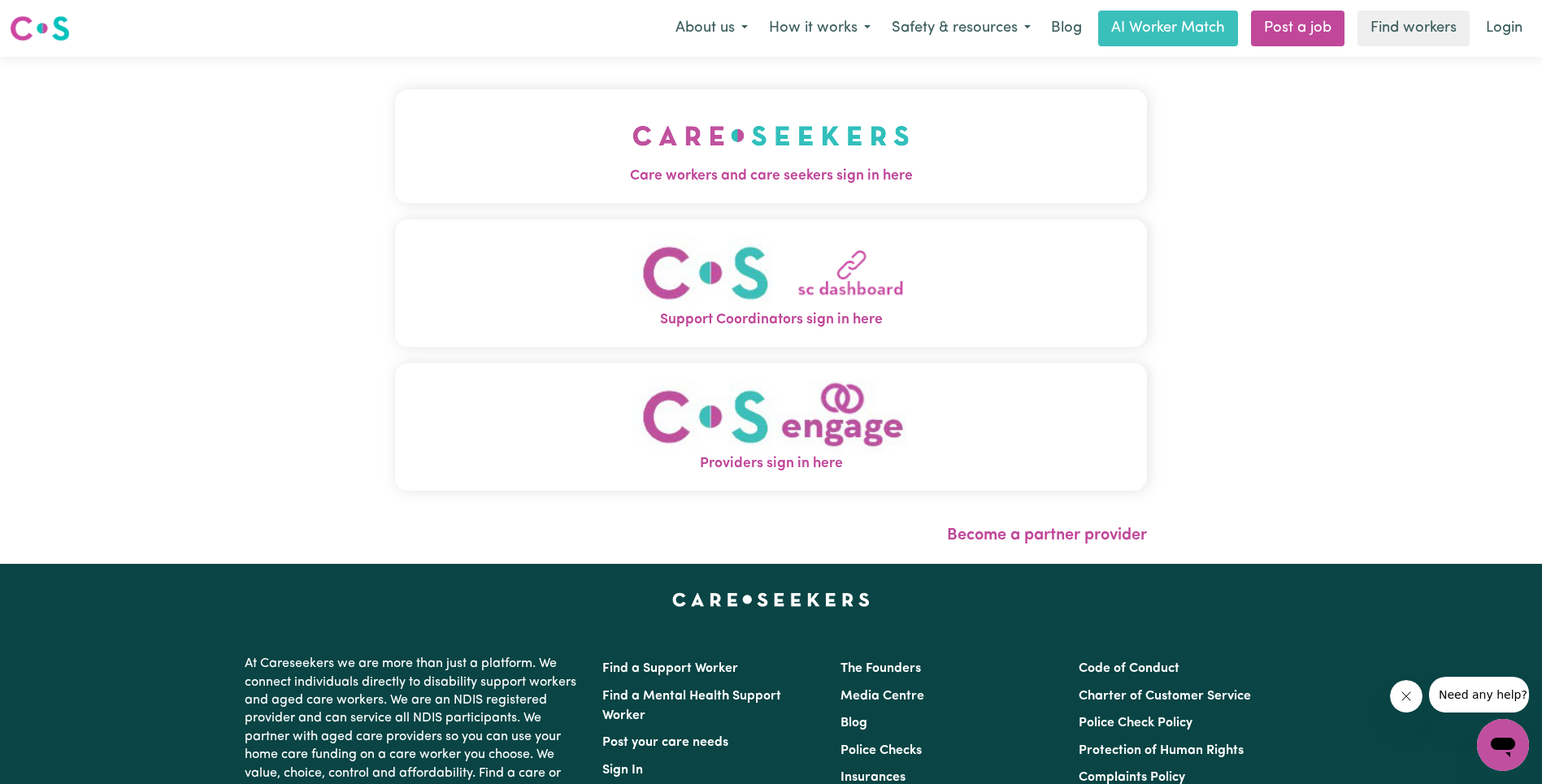
click at [632, 150] on img "Care workers and care seekers sign in here" at bounding box center [771, 136] width 277 height 60
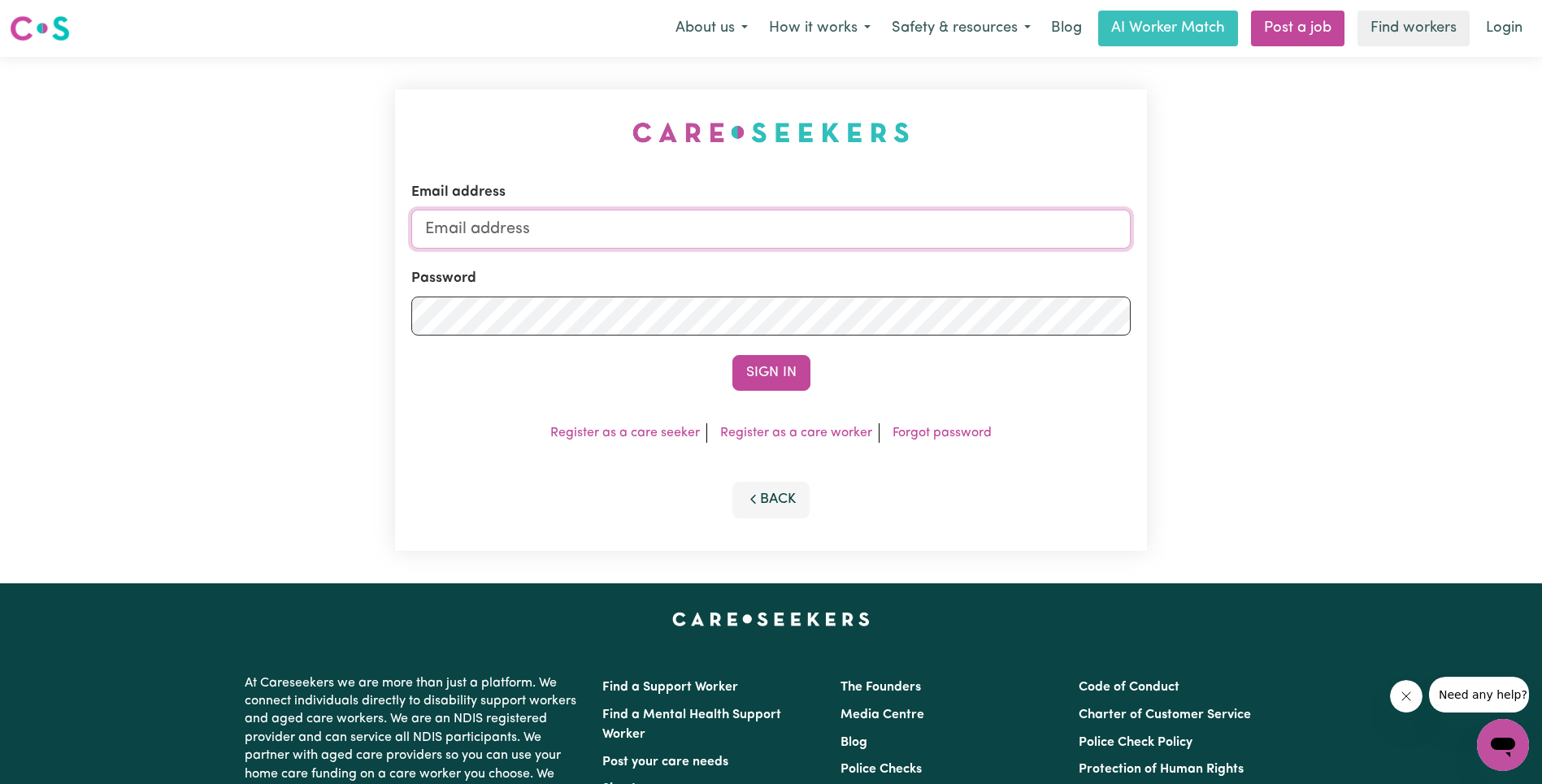
click at [725, 238] on input "Email address" at bounding box center [771, 229] width 719 height 39
paste input "[EMAIL_ADDRESS][DOMAIN_NAME]"
type input "superuser~[EMAIL_ADDRESS][DOMAIN_NAME]"
click at [761, 375] on button "Sign In" at bounding box center [772, 373] width 78 height 36
